Goal: Task Accomplishment & Management: Use online tool/utility

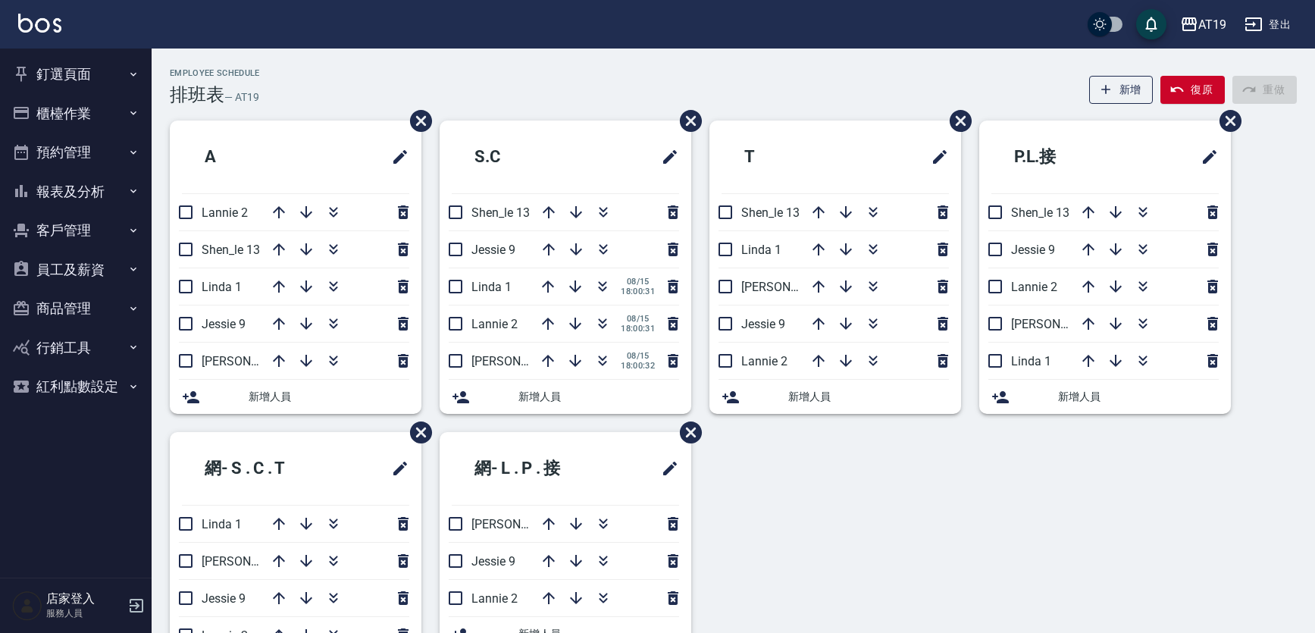
scroll to position [77, 0]
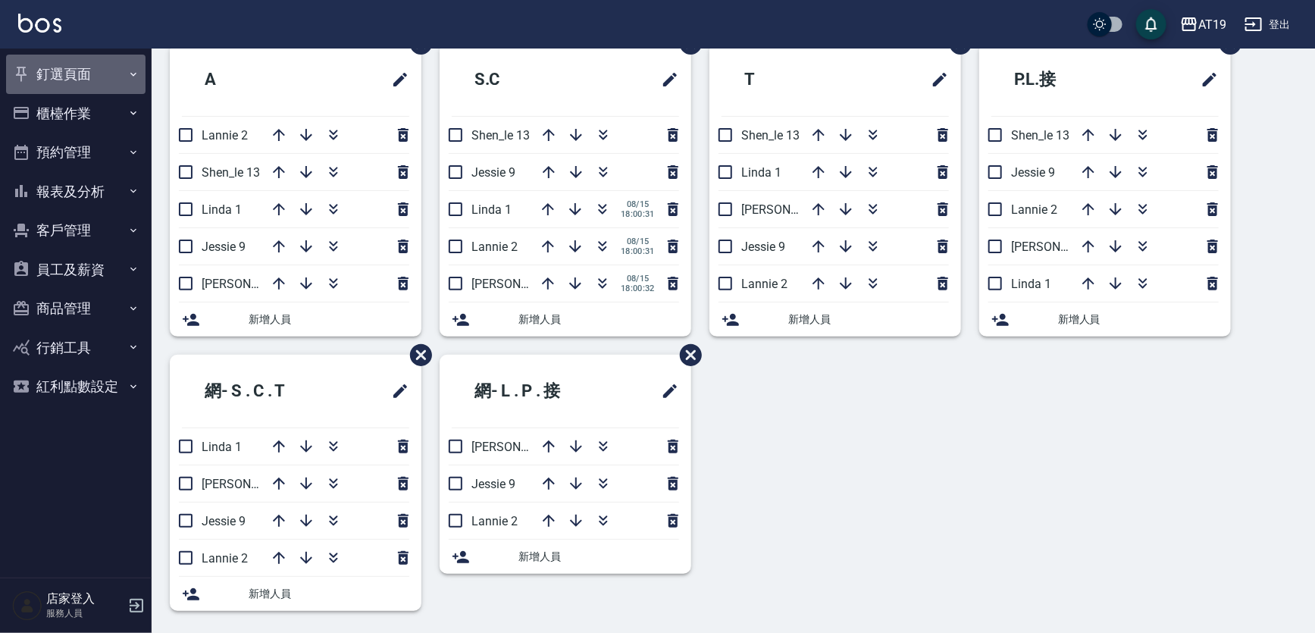
click at [83, 77] on button "釘選頁面" at bounding box center [75, 74] width 139 height 39
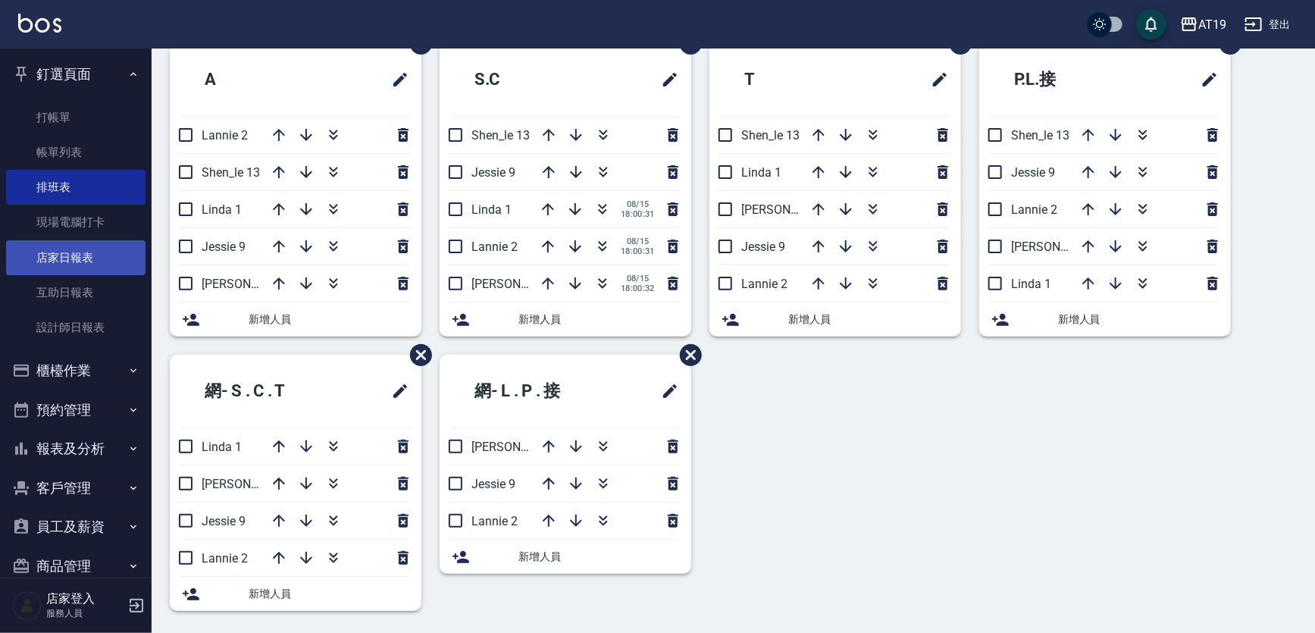
click at [90, 256] on link "店家日報表" at bounding box center [75, 257] width 139 height 35
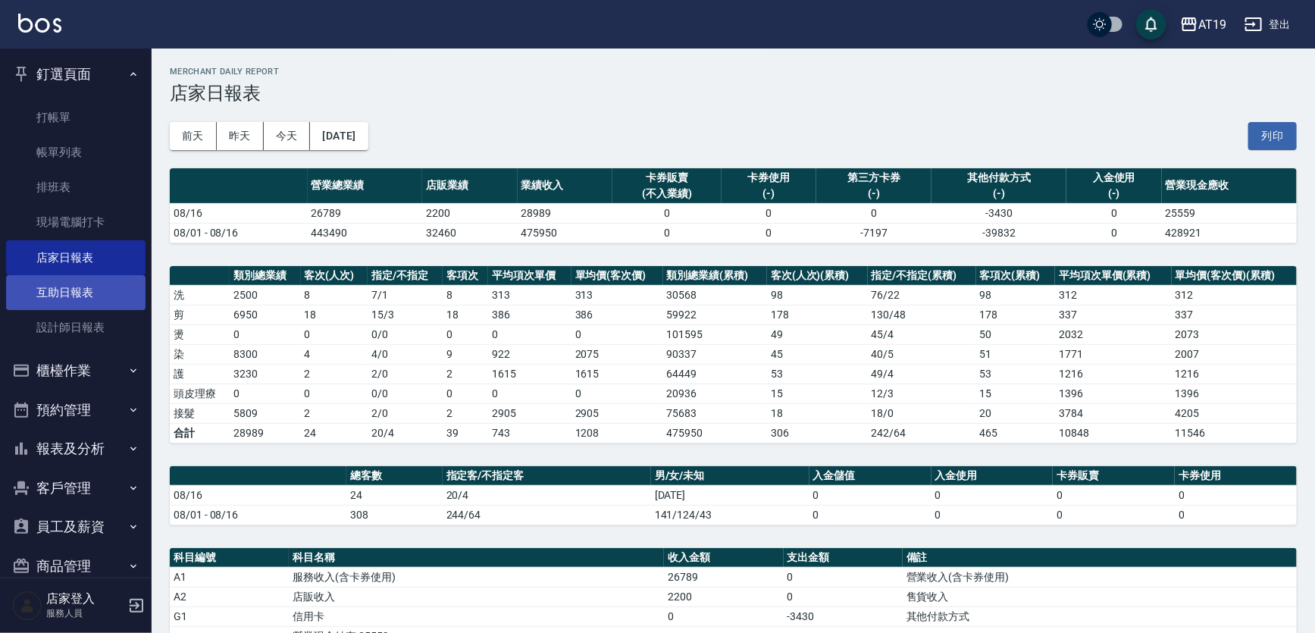
click at [45, 299] on link "互助日報表" at bounding box center [75, 292] width 139 height 35
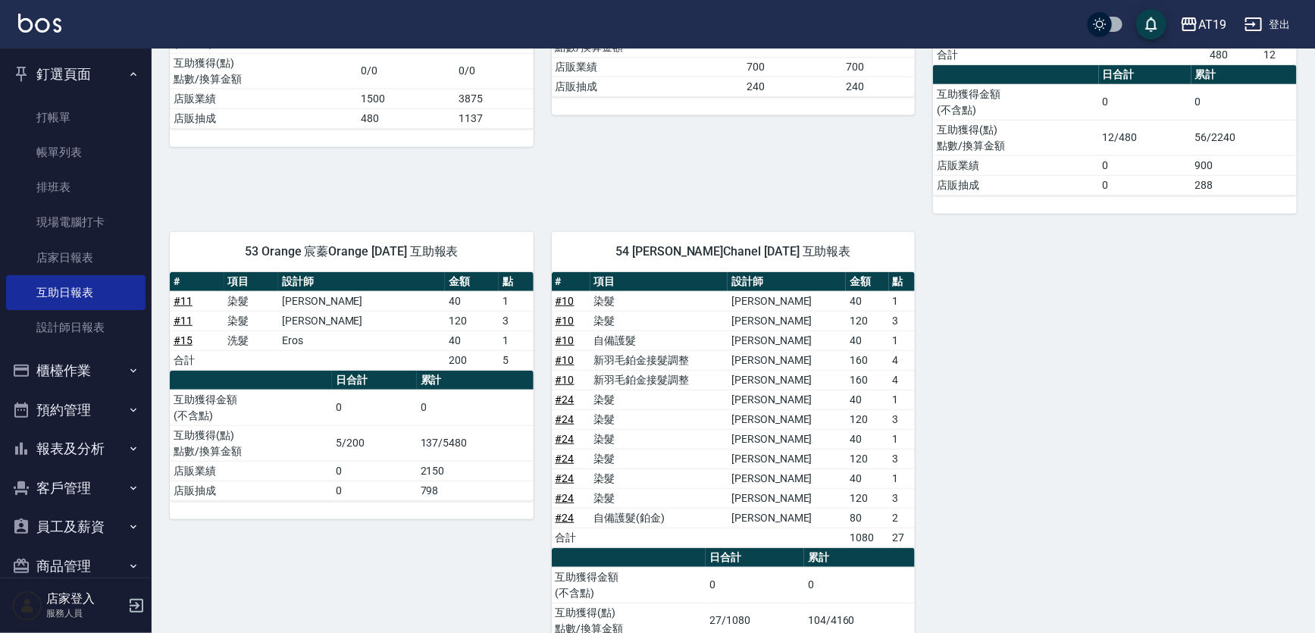
scroll to position [434, 0]
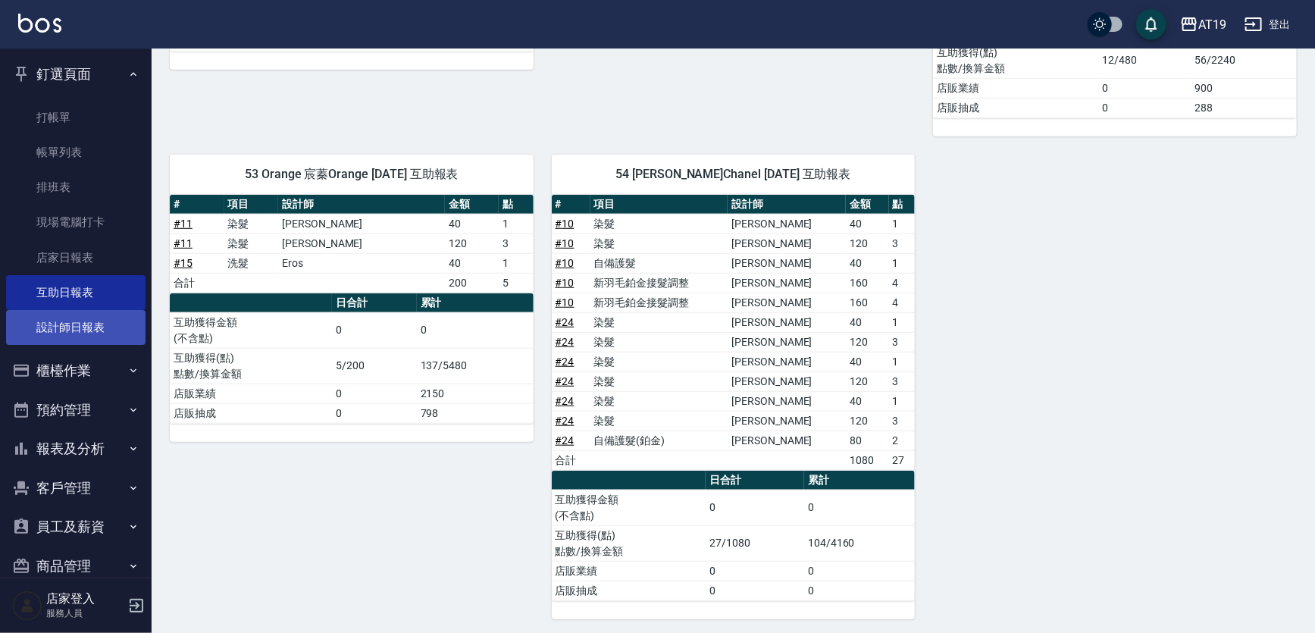
click at [74, 325] on link "設計師日報表" at bounding box center [75, 327] width 139 height 35
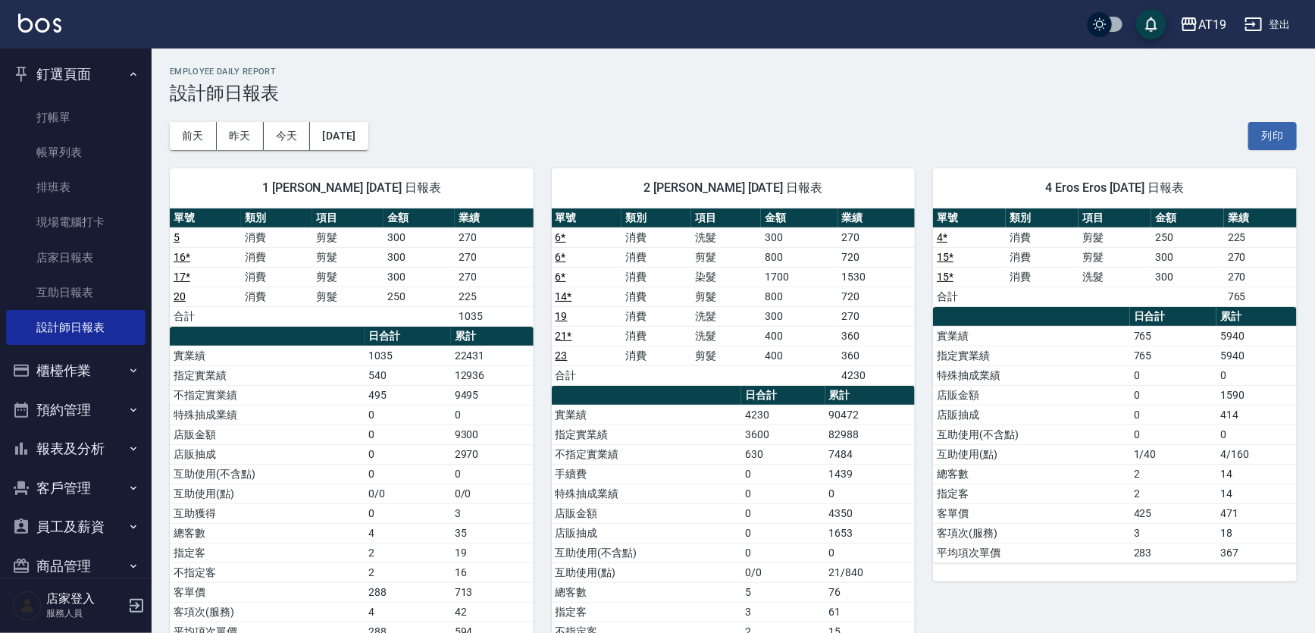
click at [77, 296] on link "互助日報表" at bounding box center [75, 292] width 139 height 35
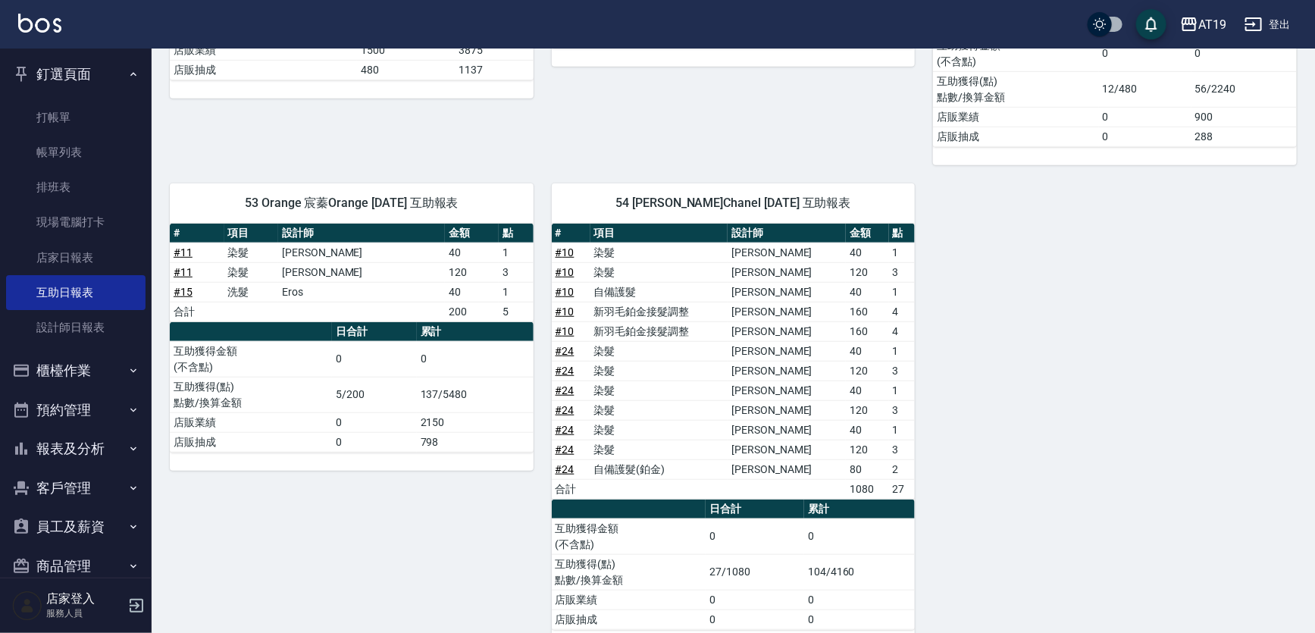
scroll to position [413, 0]
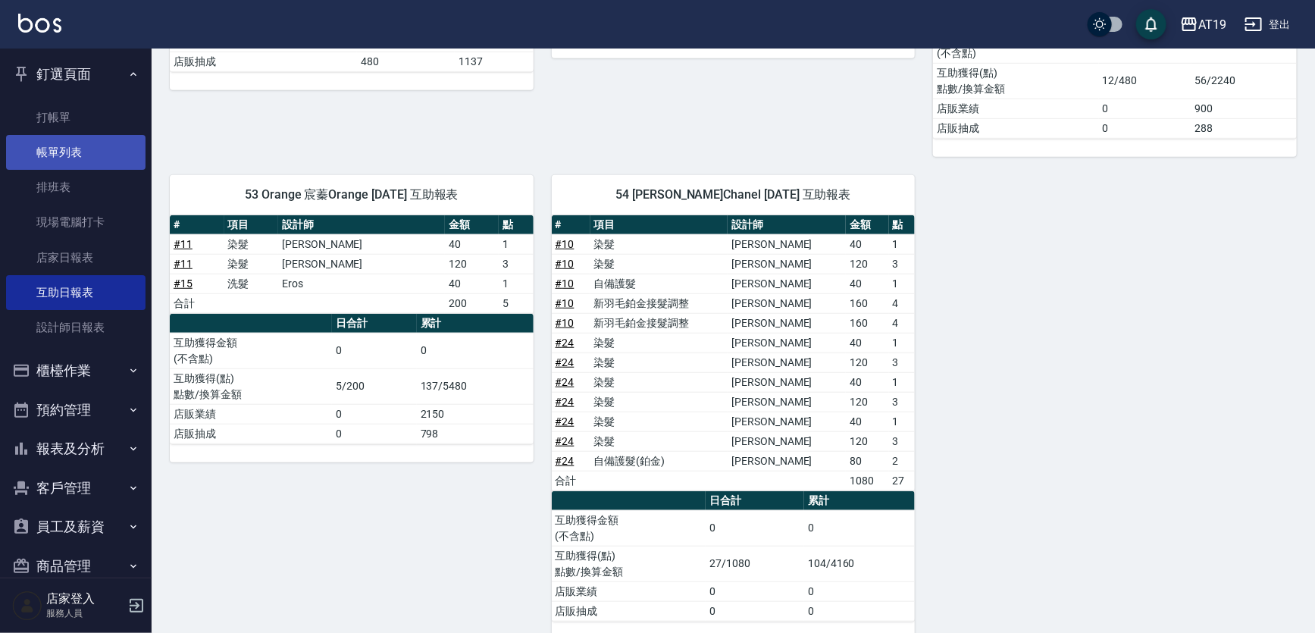
click at [68, 152] on link "帳單列表" at bounding box center [75, 152] width 139 height 35
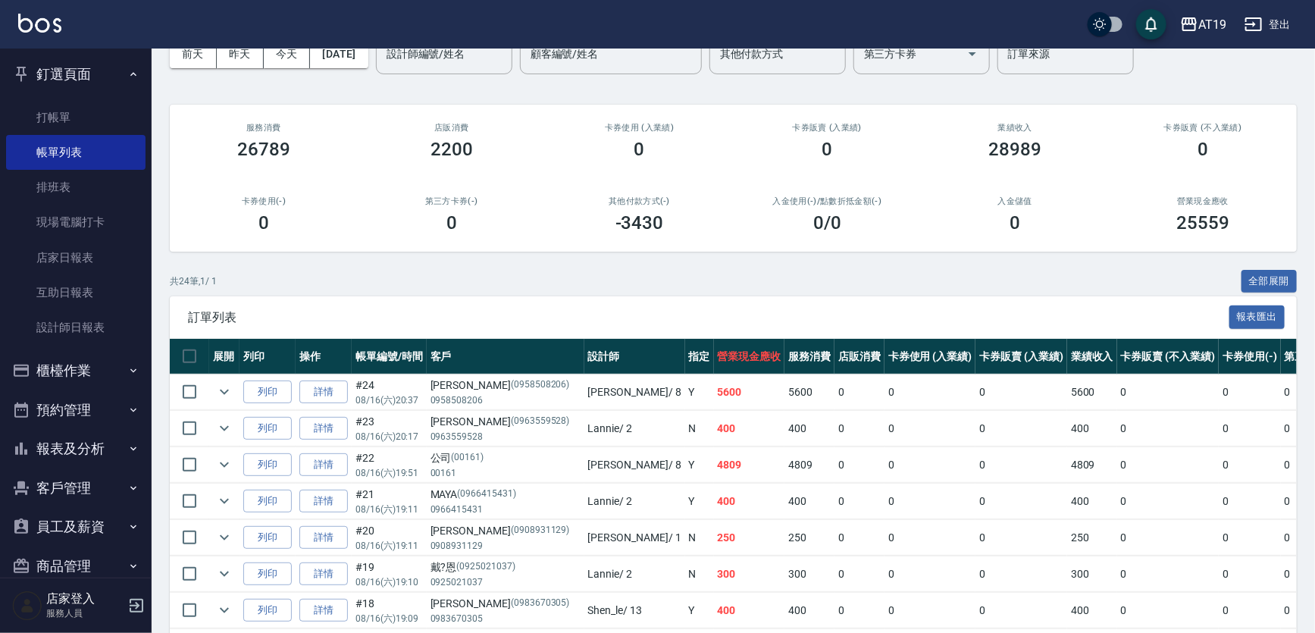
scroll to position [68, 0]
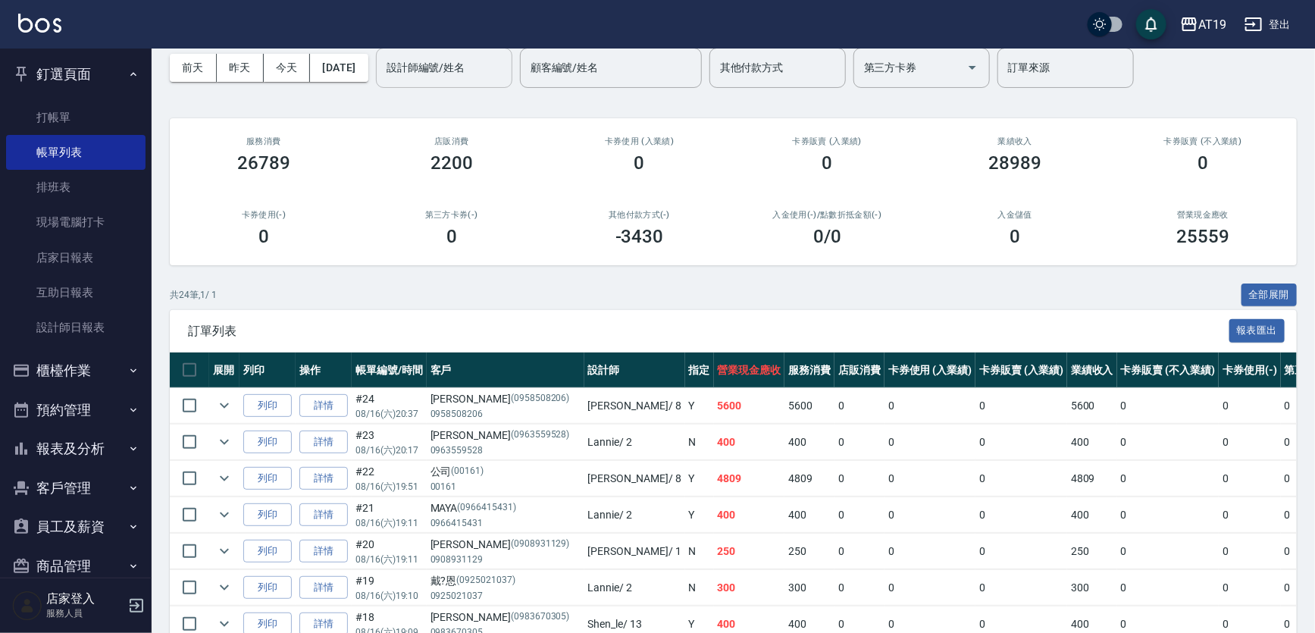
click at [499, 74] on input "設計師編號/姓名" at bounding box center [444, 68] width 123 height 27
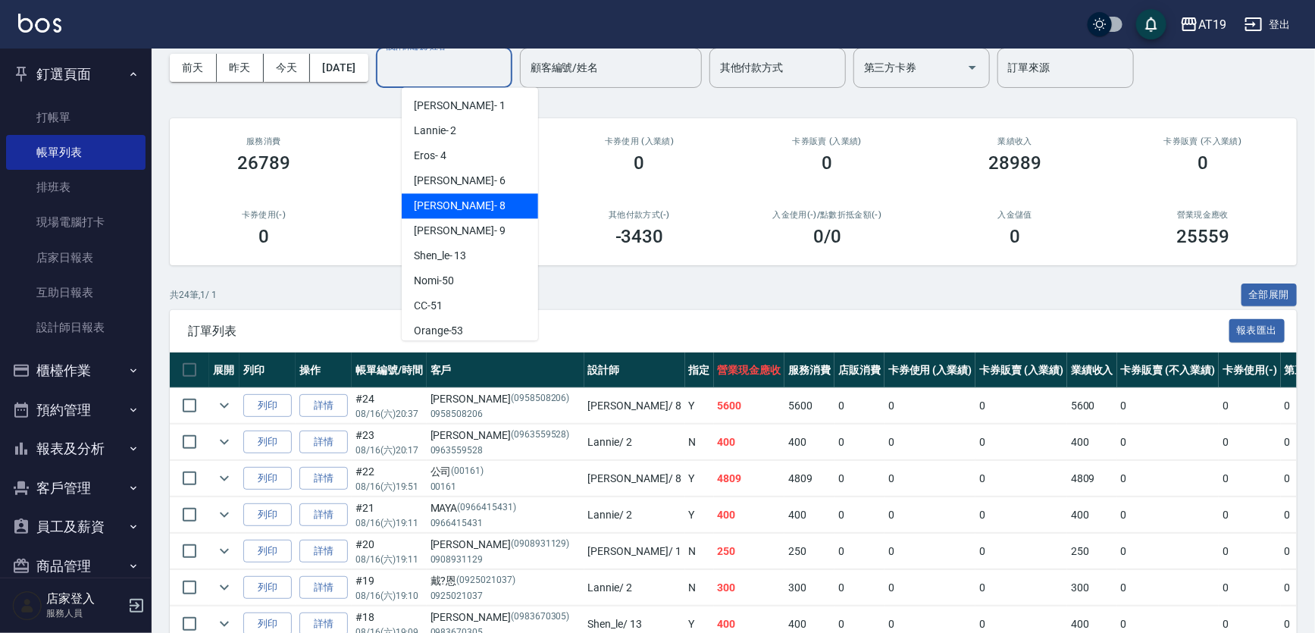
click at [459, 200] on div "[PERSON_NAME] - 8" at bounding box center [470, 205] width 136 height 25
type input "[PERSON_NAME]- 8"
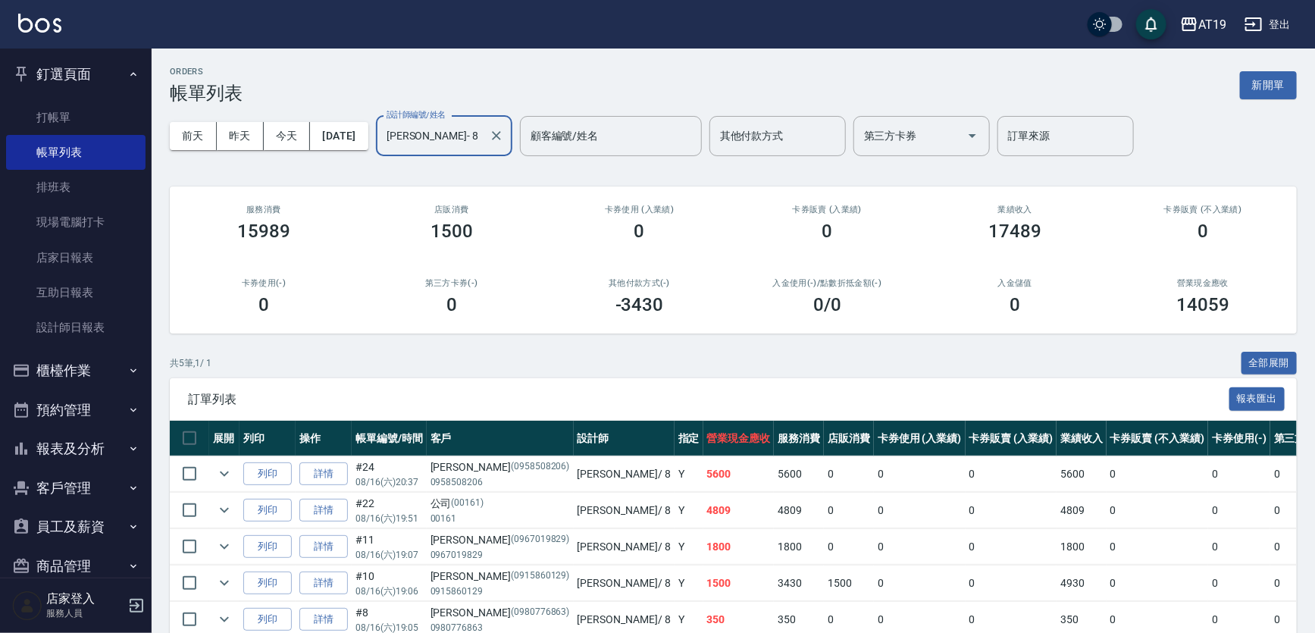
scroll to position [73, 0]
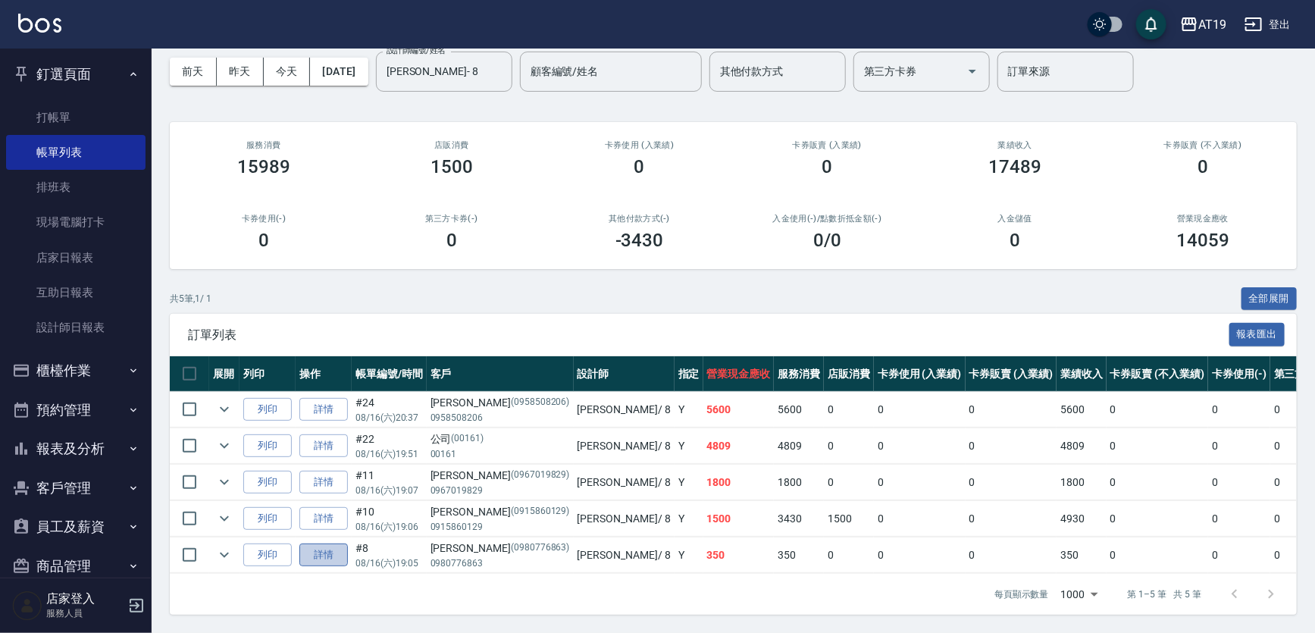
click at [318, 547] on link "詳情" at bounding box center [323, 556] width 49 height 24
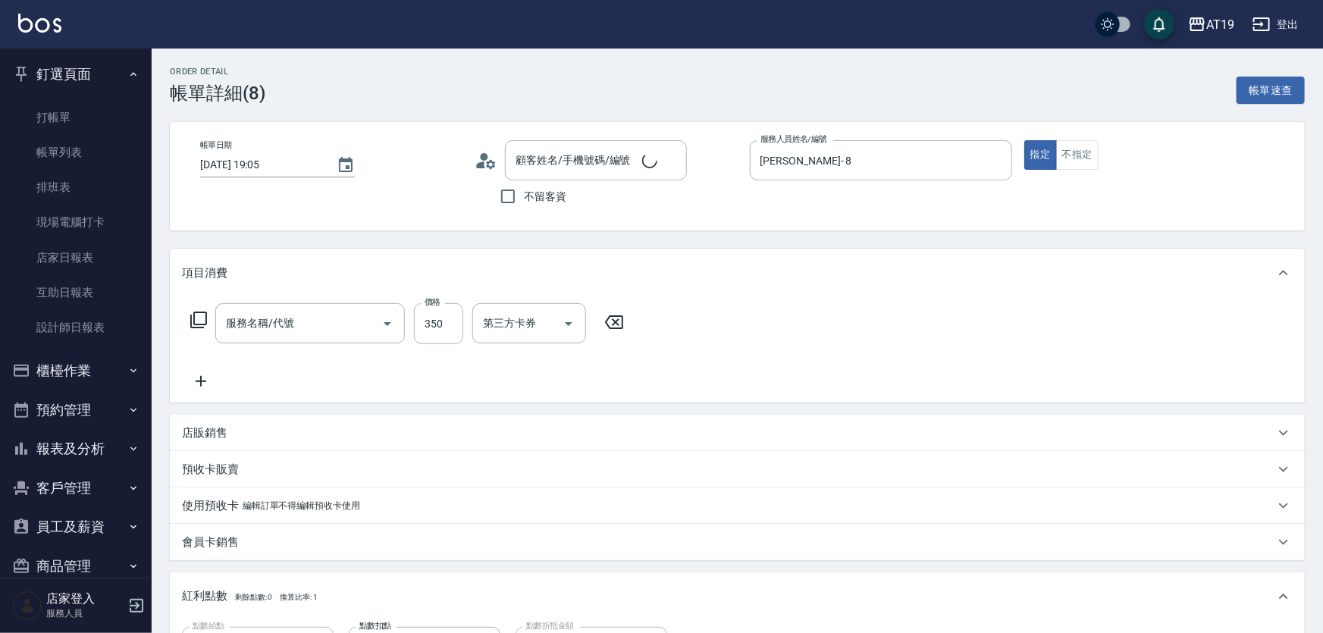
type input "[DATE] 19:05"
type input "[PERSON_NAME]- 8"
type input "30"
type input "[PERSON_NAME]/0980776863/0980776863"
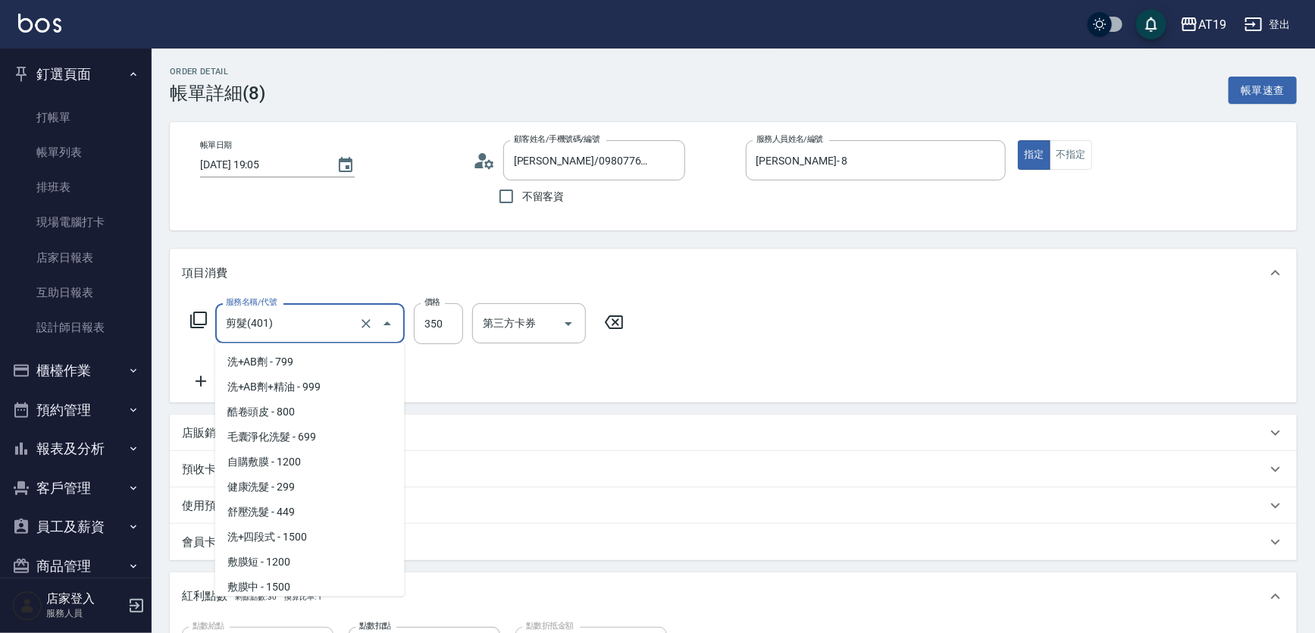
click at [337, 319] on input "剪髮(401)" at bounding box center [288, 323] width 133 height 27
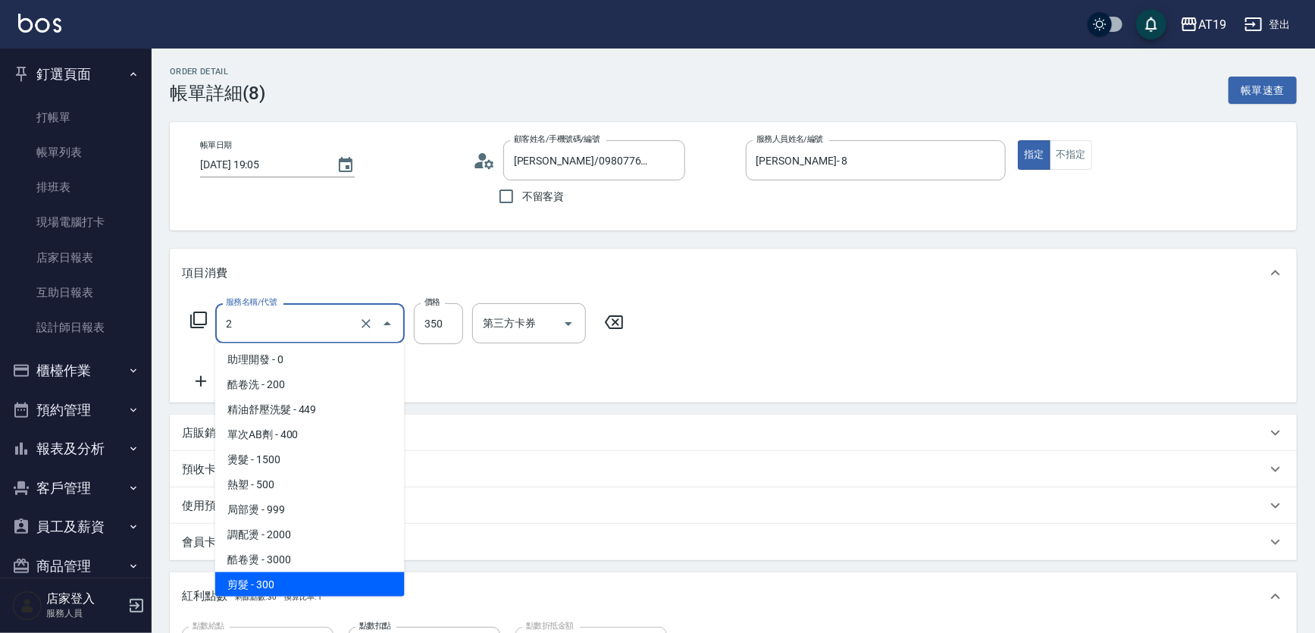
type input "20"
type input "0"
type input "201"
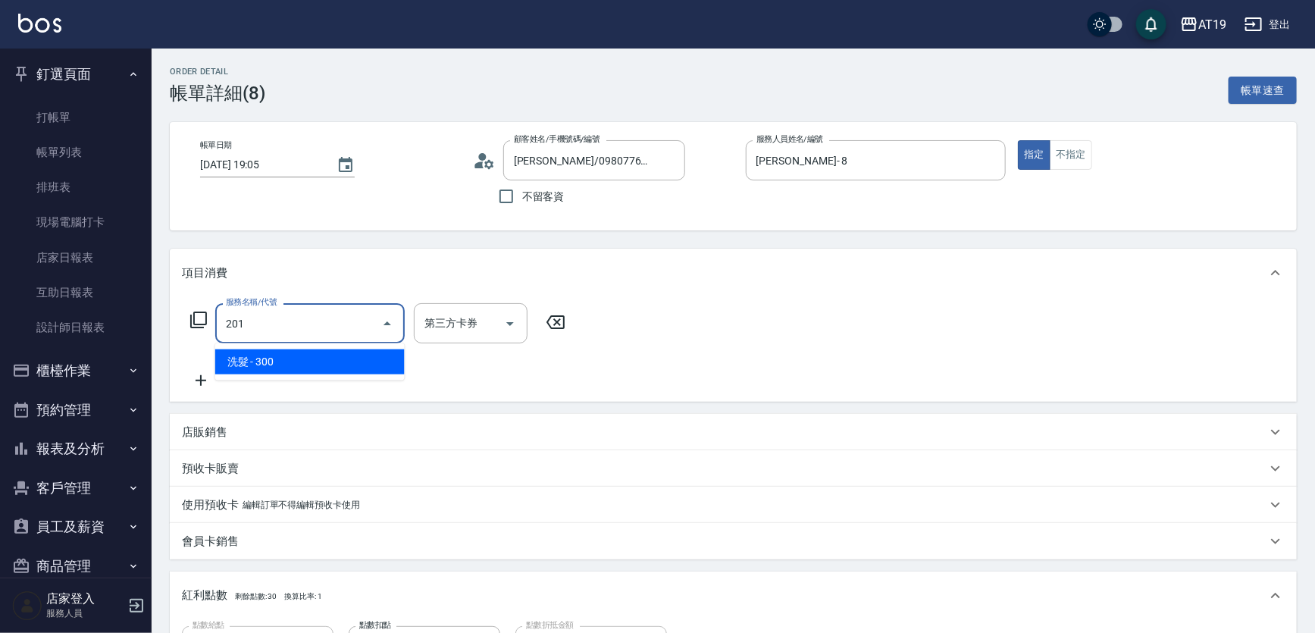
scroll to position [0, 0]
type input "30"
type input "洗髮(201)"
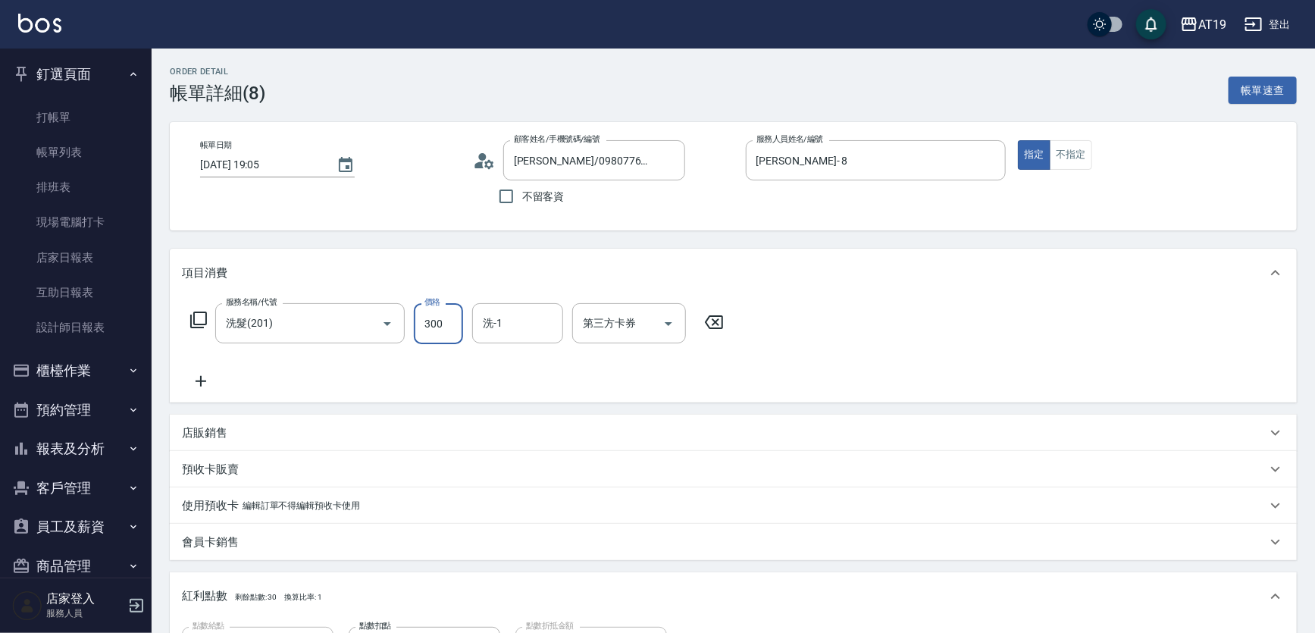
type input "0"
type input "35"
type input "30"
type input "350"
type input "Orange-53"
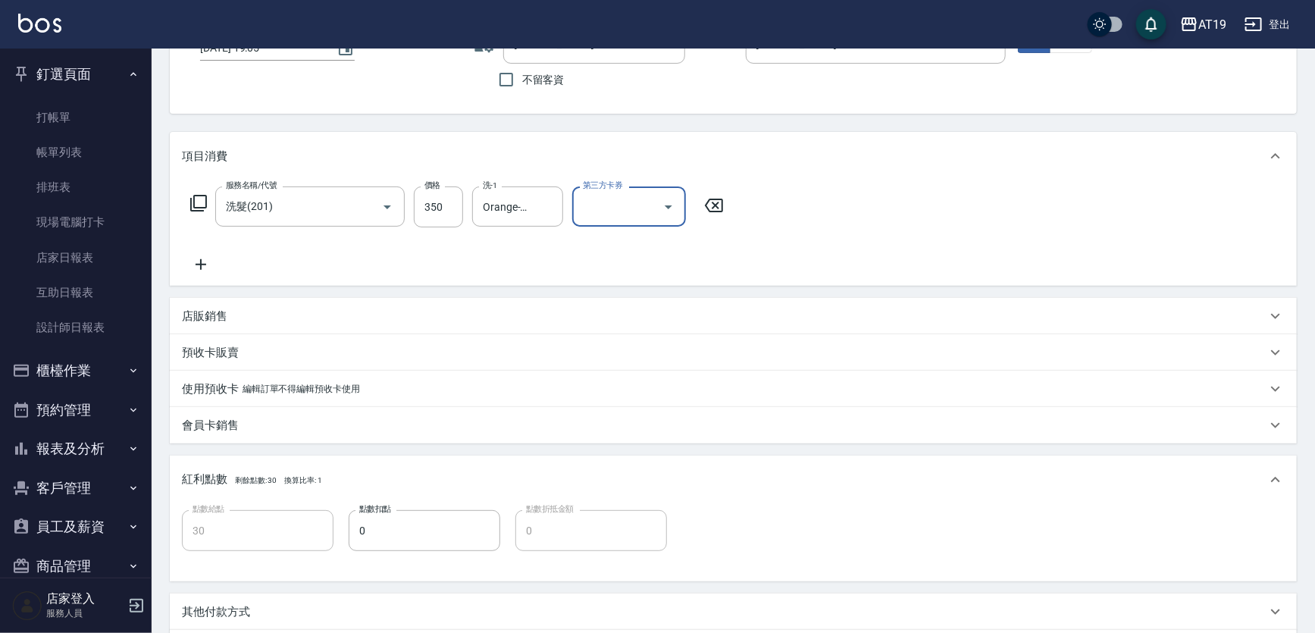
scroll to position [311, 0]
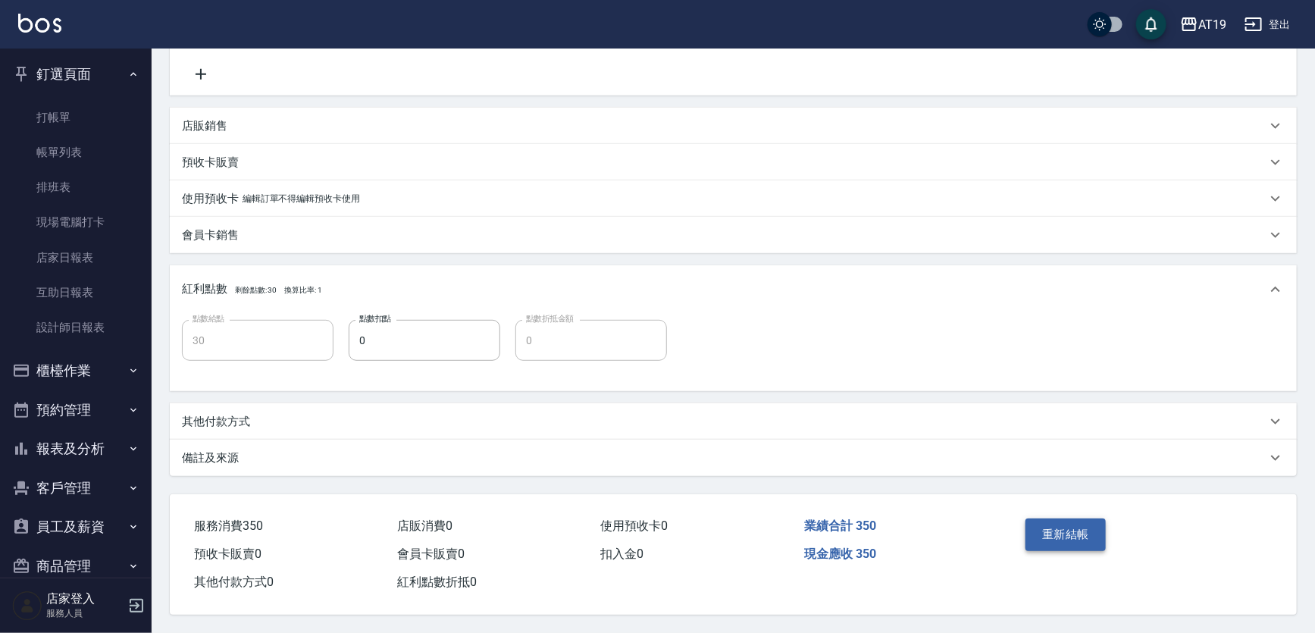
click at [1053, 527] on button "重新結帳" at bounding box center [1066, 535] width 80 height 32
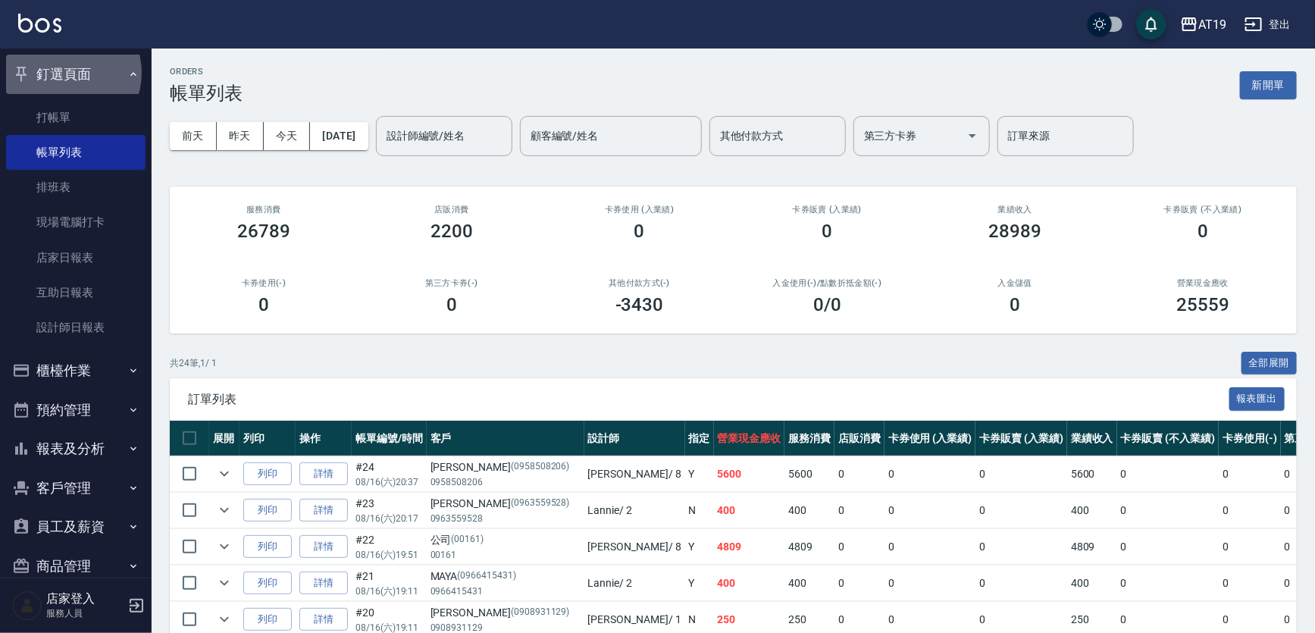
click at [65, 73] on button "釘選頁面" at bounding box center [75, 74] width 139 height 39
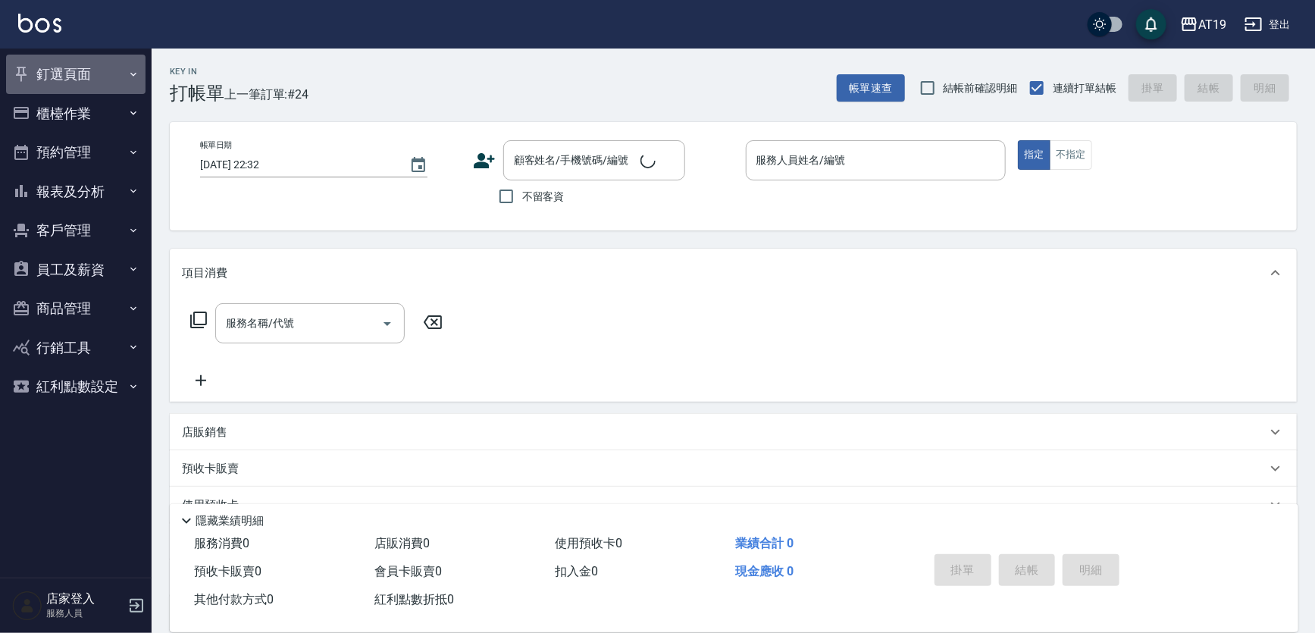
click at [74, 76] on button "釘選頁面" at bounding box center [75, 74] width 139 height 39
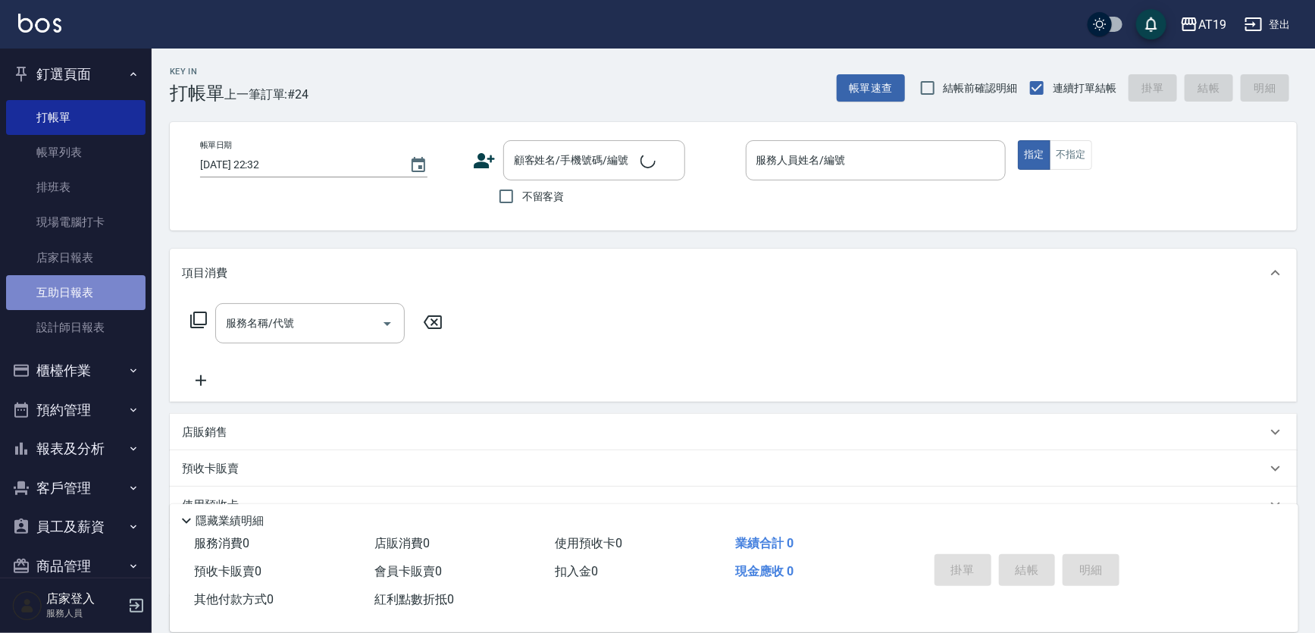
click at [91, 296] on link "互助日報表" at bounding box center [75, 292] width 139 height 35
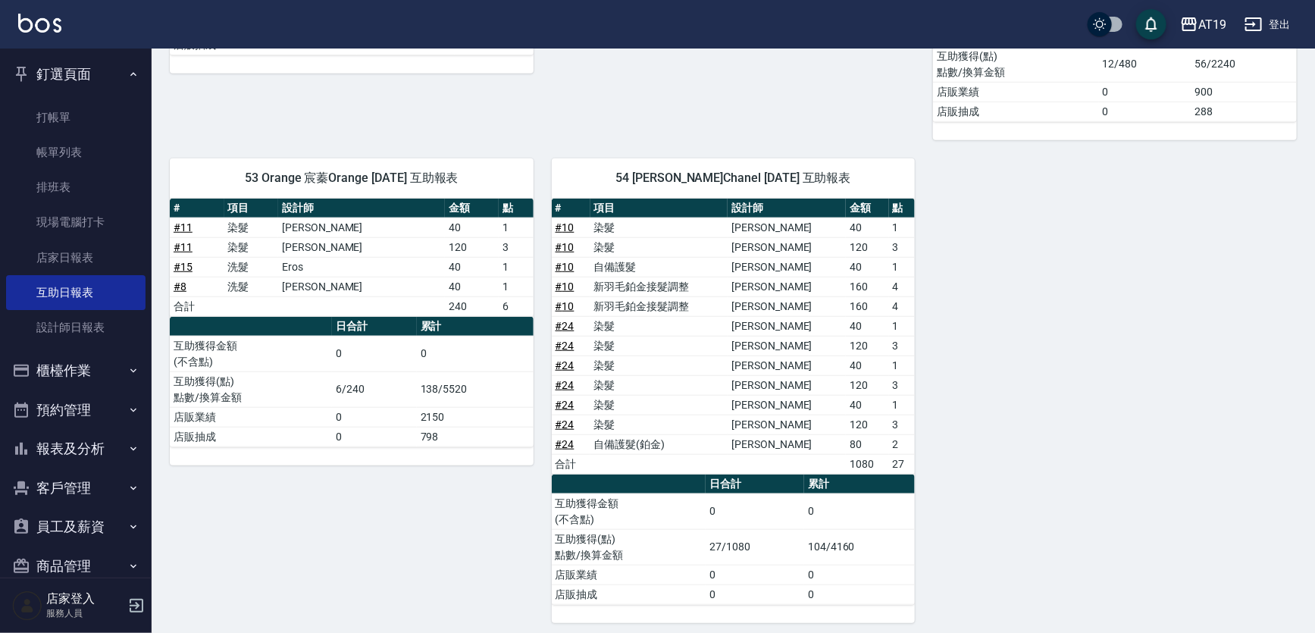
scroll to position [434, 0]
